Goal: Task Accomplishment & Management: Use online tool/utility

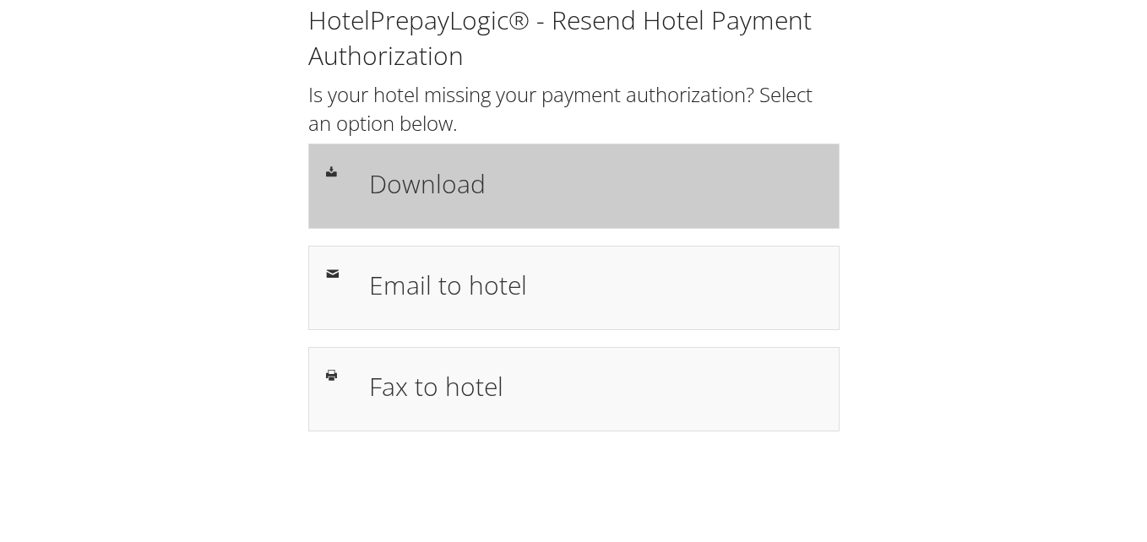
click at [422, 197] on h1 "Download" at bounding box center [595, 184] width 453 height 38
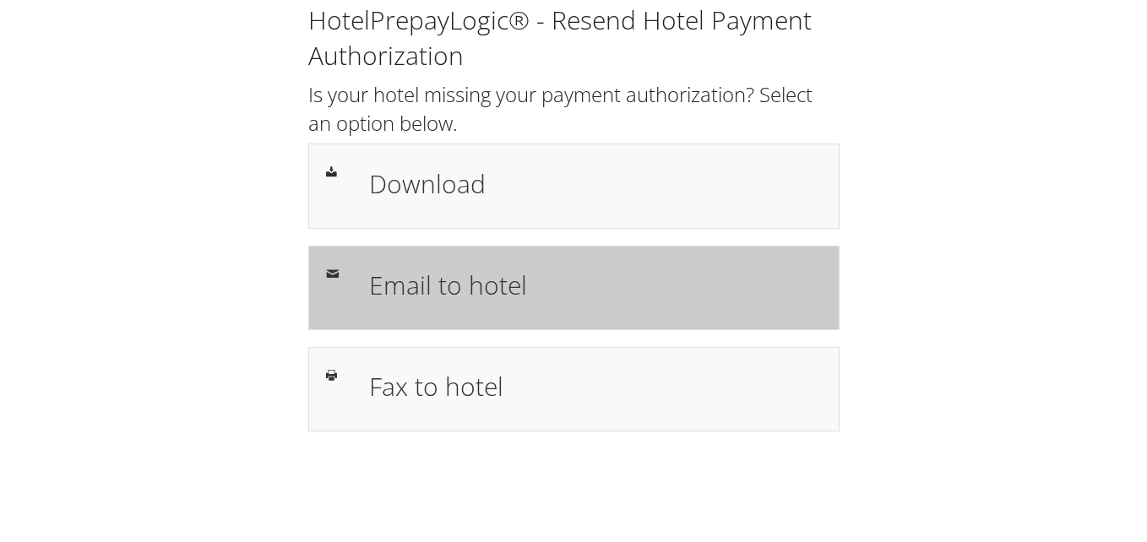
click at [439, 298] on h1 "Email to hotel" at bounding box center [595, 285] width 453 height 38
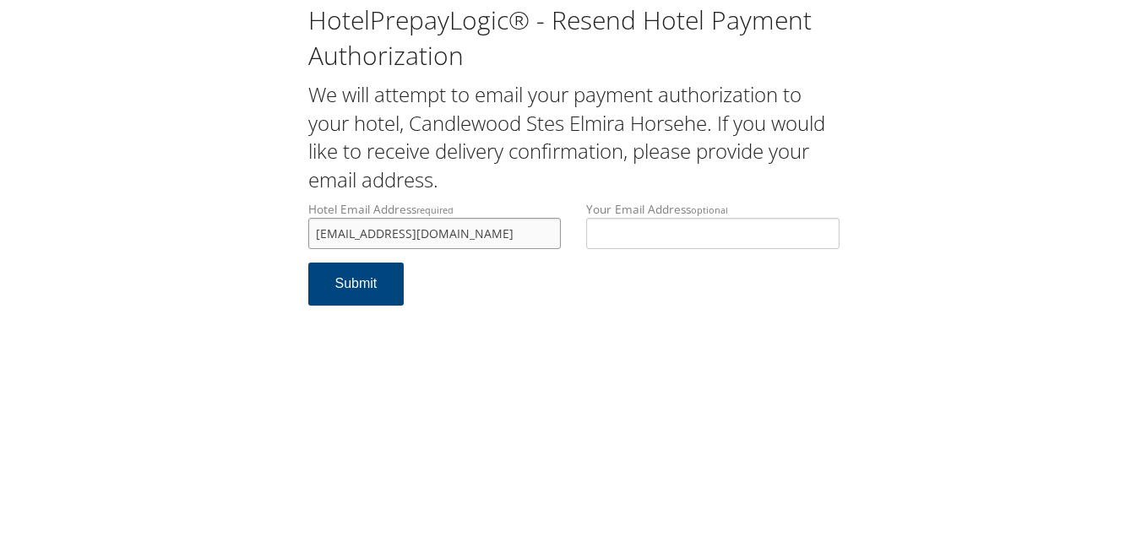
drag, startPoint x: 459, startPoint y: 238, endPoint x: 368, endPoint y: 238, distance: 90.4
click at [368, 238] on input "elmcwh@yahoomail.com" at bounding box center [434, 233] width 253 height 31
click at [510, 273] on form "Hotel Email Address required elmcwh@yahoomail.com Hotel email address is requir…" at bounding box center [573, 262] width 531 height 122
drag, startPoint x: 424, startPoint y: 234, endPoint x: 372, endPoint y: 234, distance: 52.4
click at [372, 234] on input "elmcwh@yahoomail.com" at bounding box center [434, 233] width 253 height 31
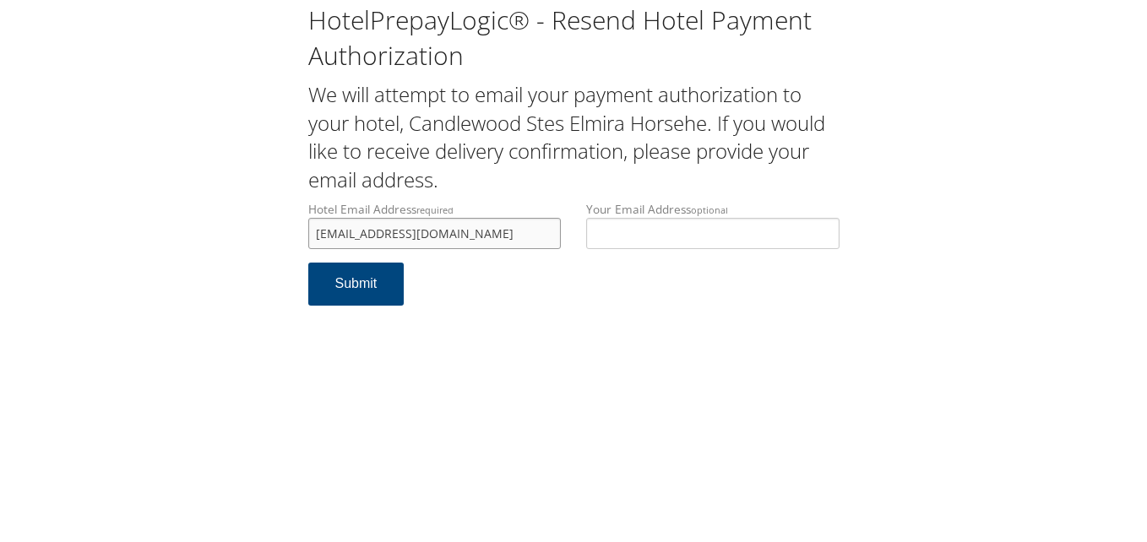
type input "elmcwh@hotmail.com"
click at [519, 286] on form "Hotel Email Address required elmcwh@hotmail.com Hotel email address is required…" at bounding box center [573, 262] width 531 height 122
drag, startPoint x: 458, startPoint y: 236, endPoint x: 229, endPoint y: 236, distance: 229.0
click at [229, 236] on div "HotelPrepayLogic® - Resend Hotel Payment Authorization We will attempt to email…" at bounding box center [574, 161] width 1114 height 323
click at [348, 286] on button "Submit" at bounding box center [356, 284] width 96 height 43
